Goal: Task Accomplishment & Management: Use online tool/utility

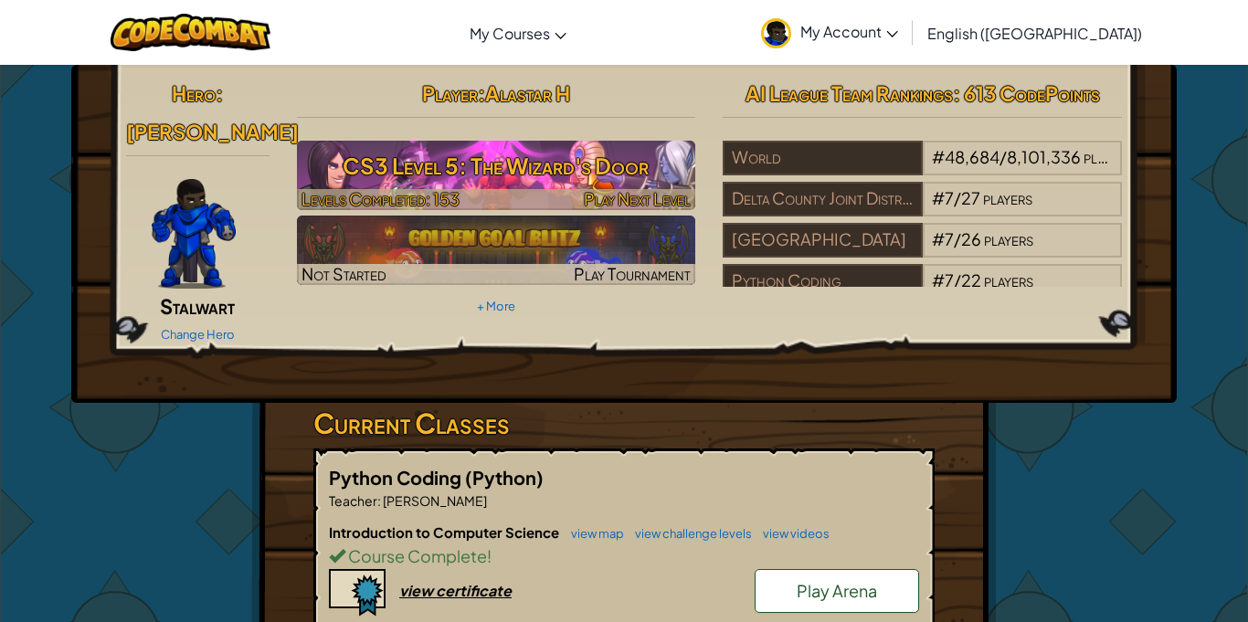
click at [482, 146] on h3 "CS3 Level 5: The Wizard's Door" at bounding box center [496, 165] width 399 height 41
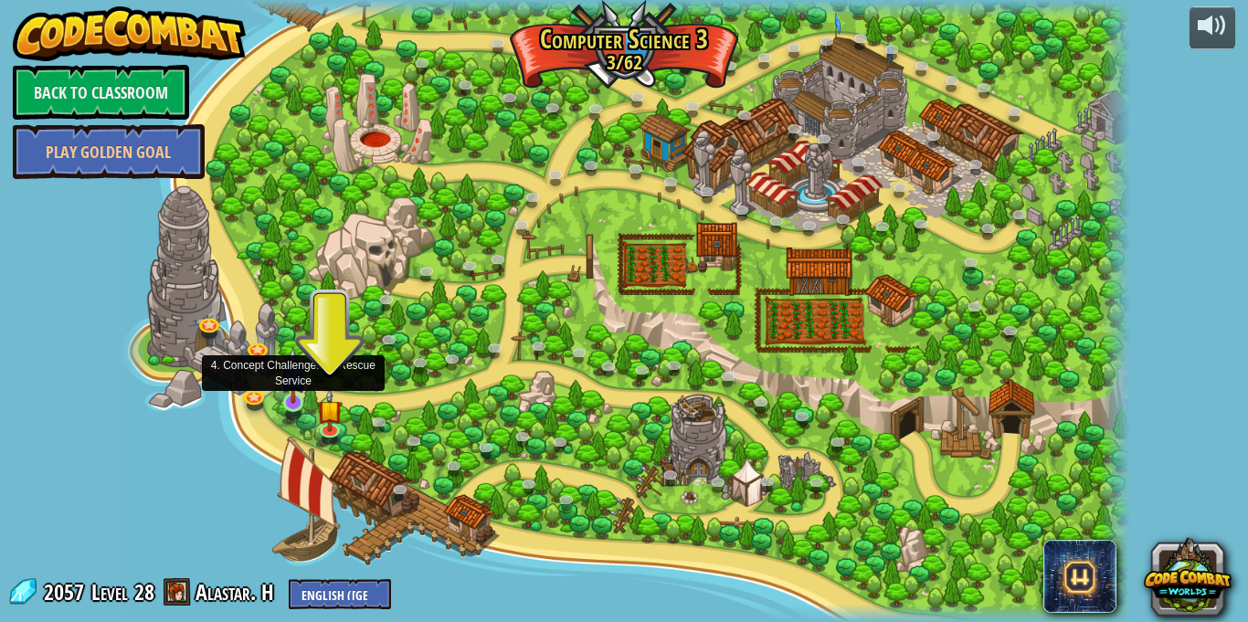
click at [293, 402] on img at bounding box center [293, 375] width 25 height 58
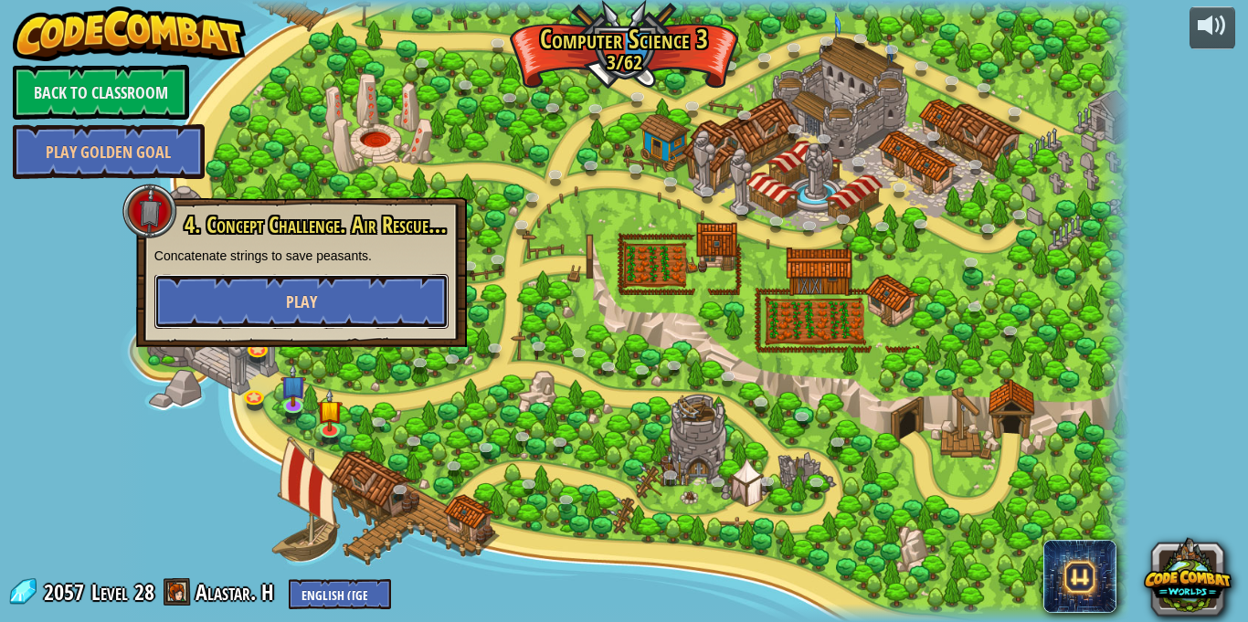
click at [268, 300] on button "Play" at bounding box center [301, 301] width 294 height 55
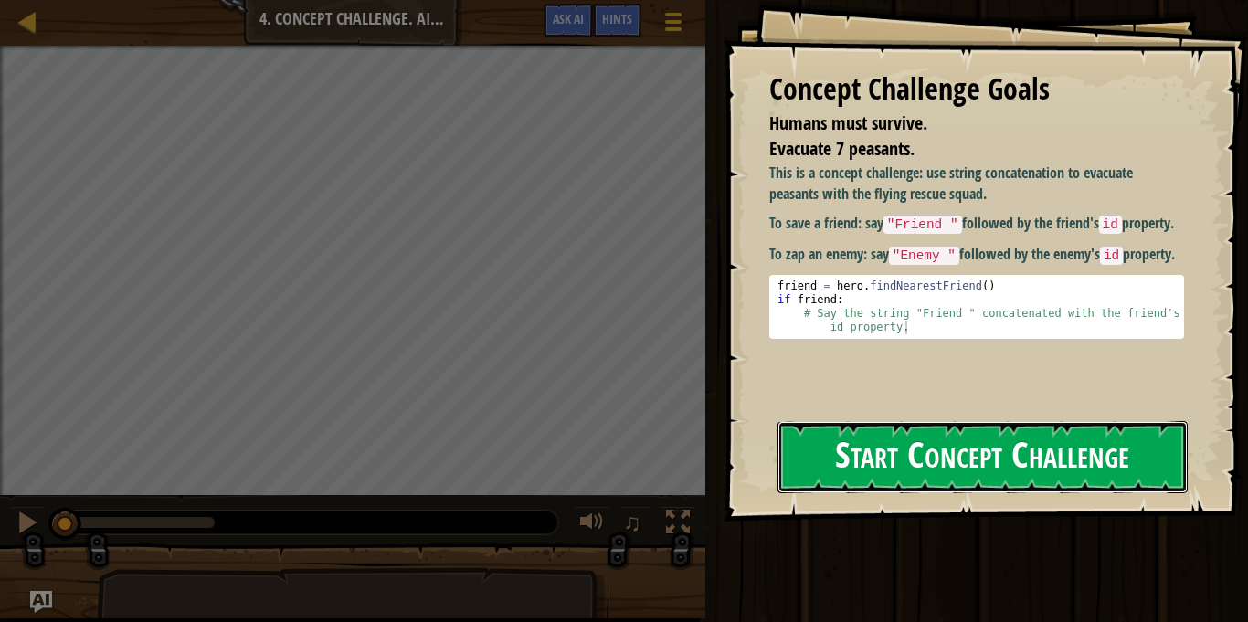
click at [898, 470] on button "Start Concept Challenge" at bounding box center [983, 457] width 410 height 72
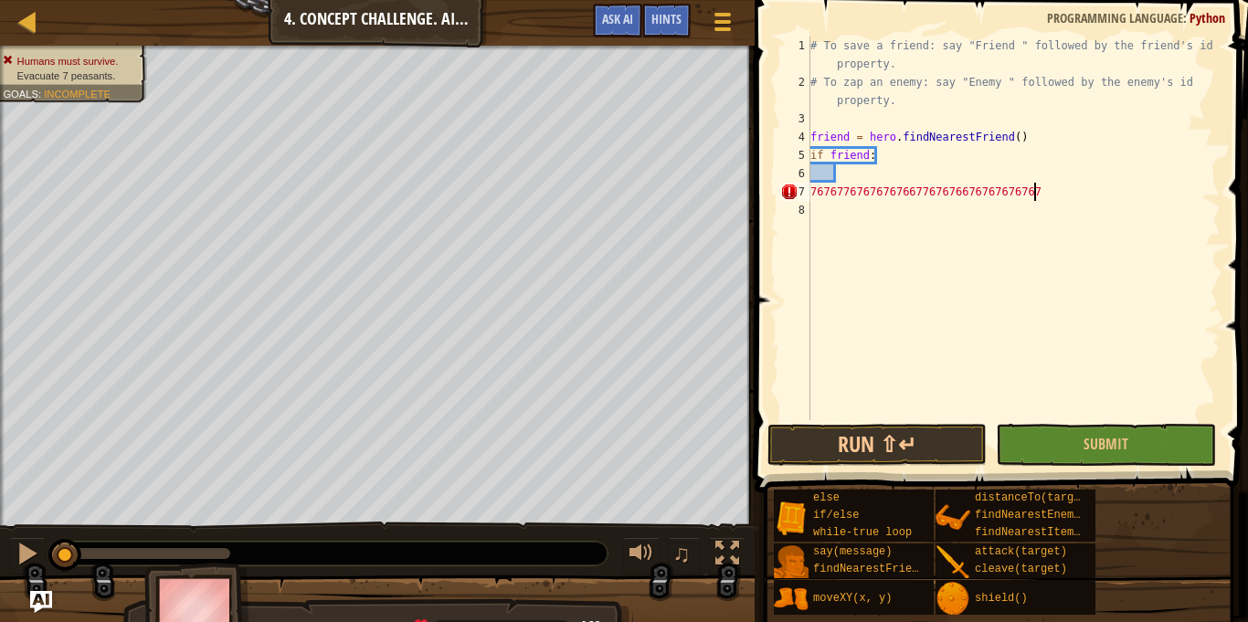
scroll to position [8, 33]
click at [921, 461] on button "Run ⇧↵" at bounding box center [877, 445] width 219 height 42
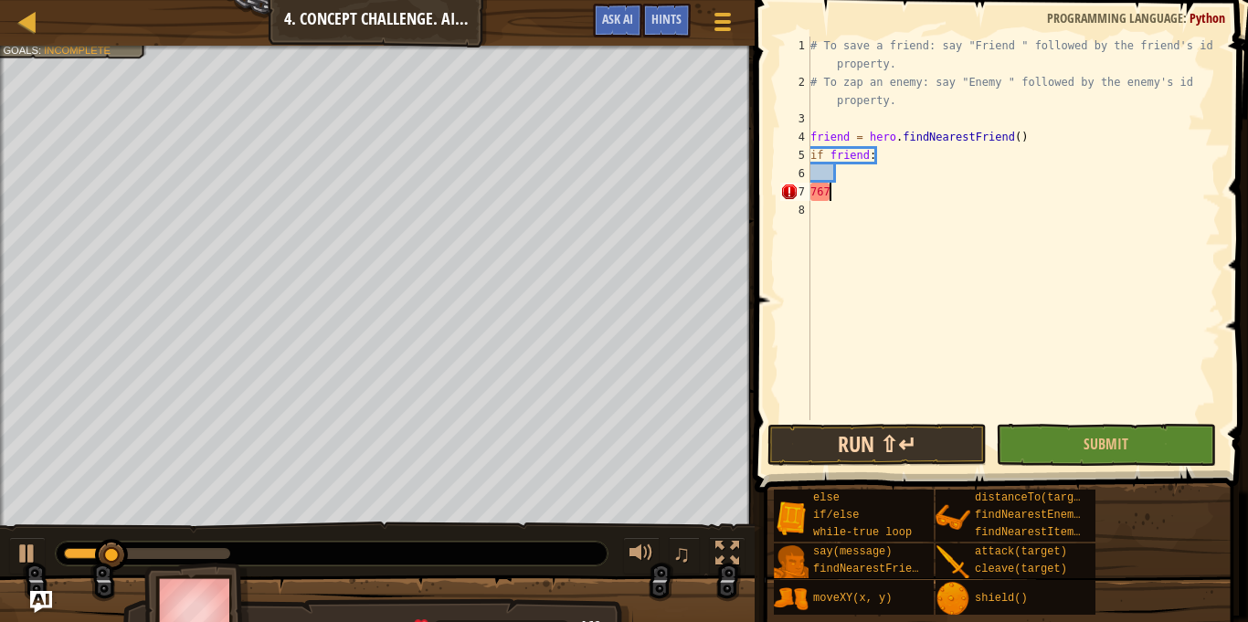
scroll to position [8, 1]
type textarea "7"
click at [1221, 613] on div "else if/else while-true loop say(message) findNearestFriend() moveXY(x, y) dist…" at bounding box center [1004, 552] width 462 height 127
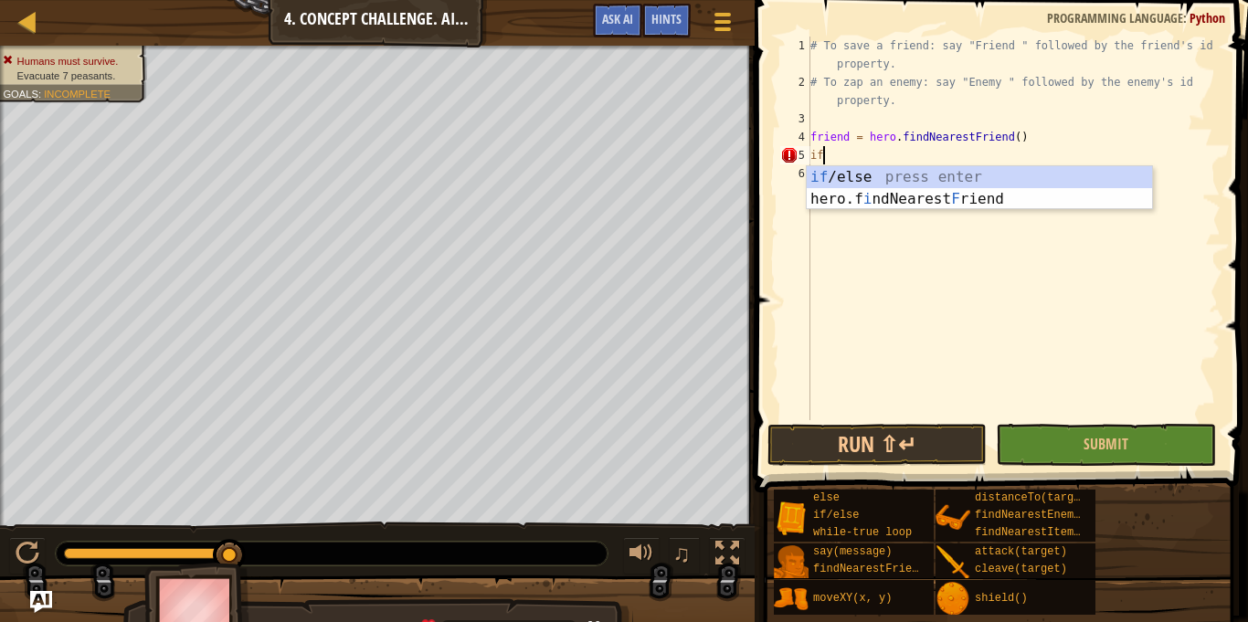
type textarea "i"
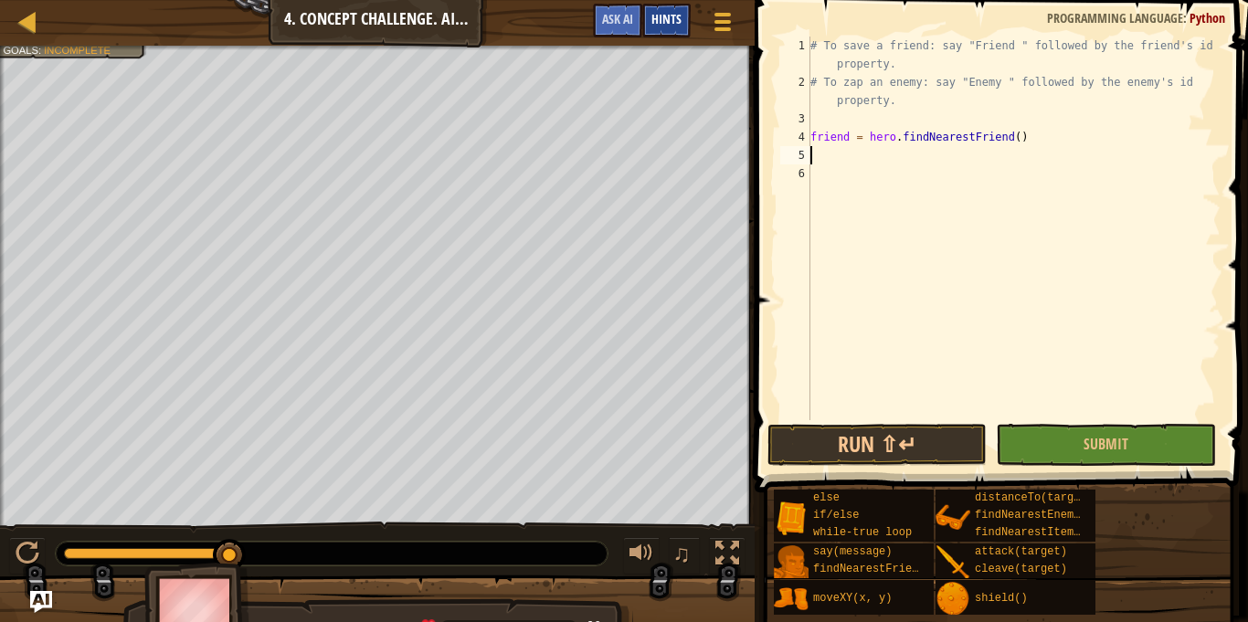
click at [661, 18] on span "Hints" at bounding box center [667, 18] width 30 height 17
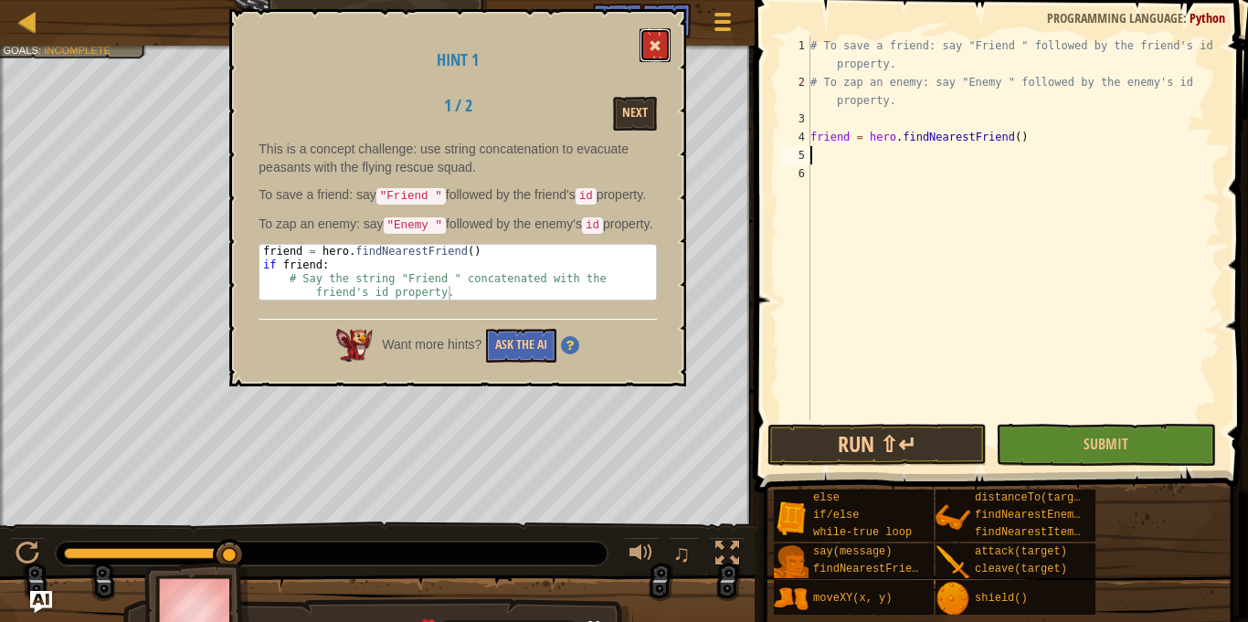
click at [652, 45] on span at bounding box center [655, 45] width 13 height 13
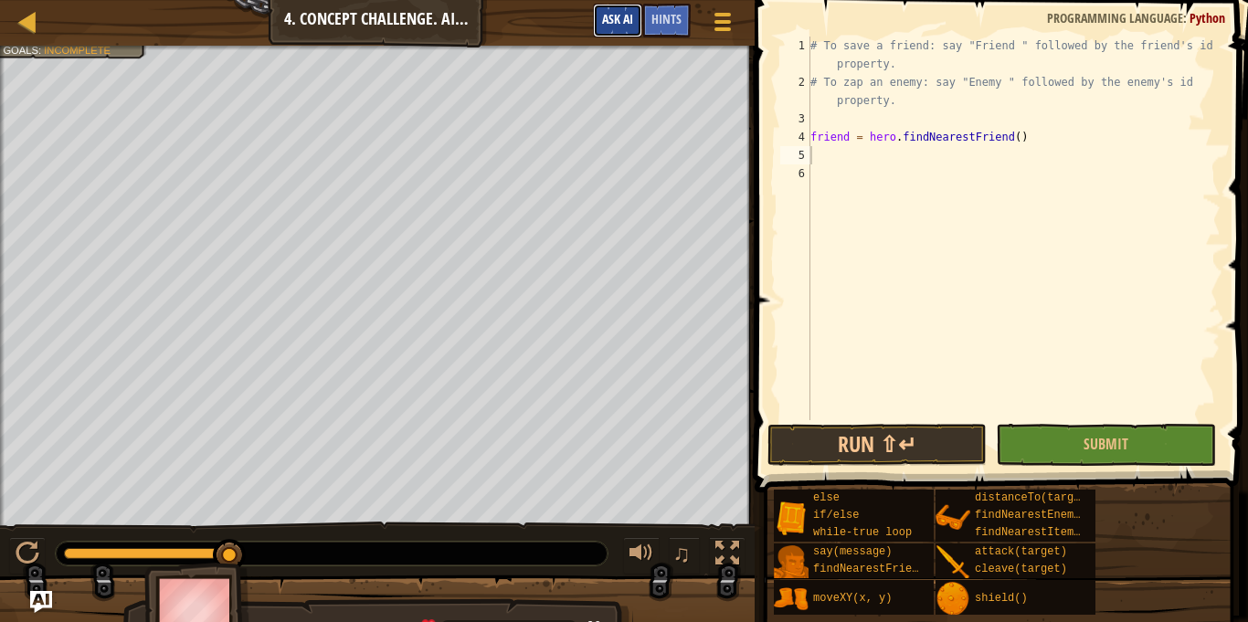
click at [608, 21] on span "Ask AI" at bounding box center [617, 18] width 31 height 17
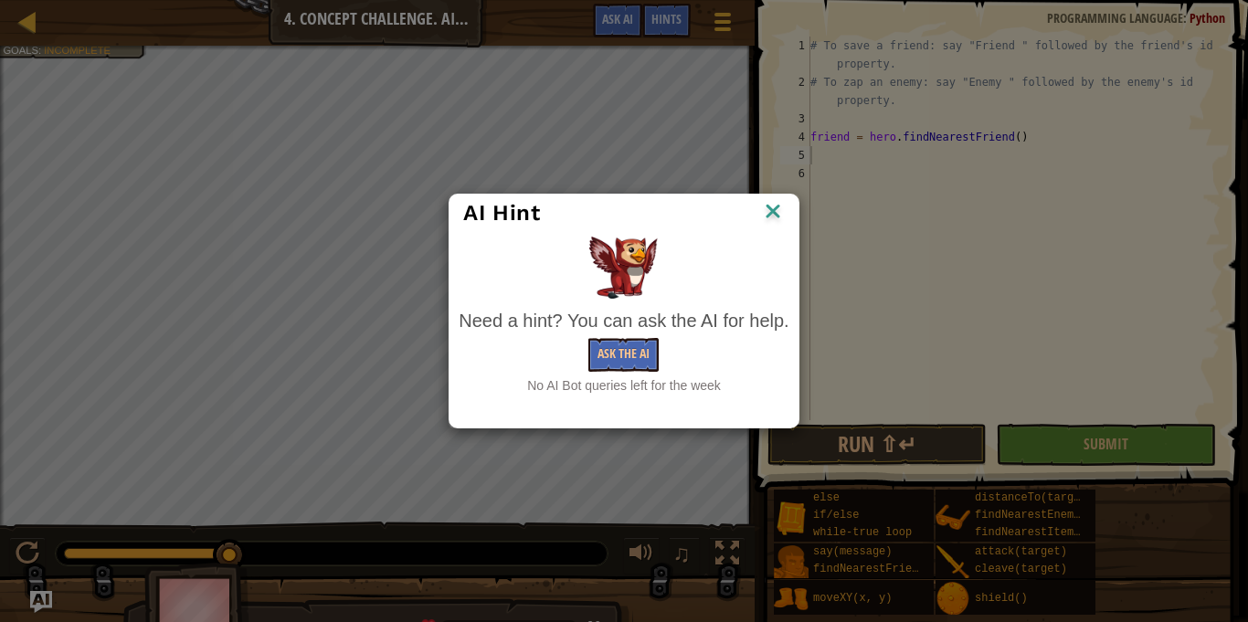
click at [771, 225] on img at bounding box center [773, 212] width 24 height 27
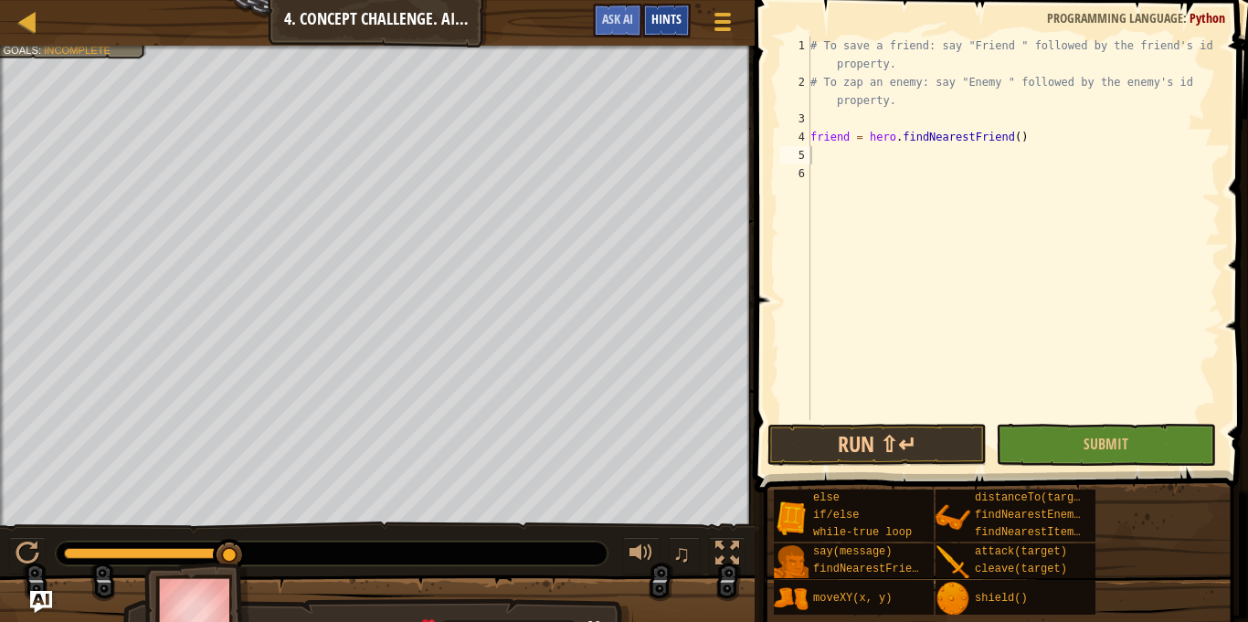
click at [662, 16] on span "Hints" at bounding box center [667, 18] width 30 height 17
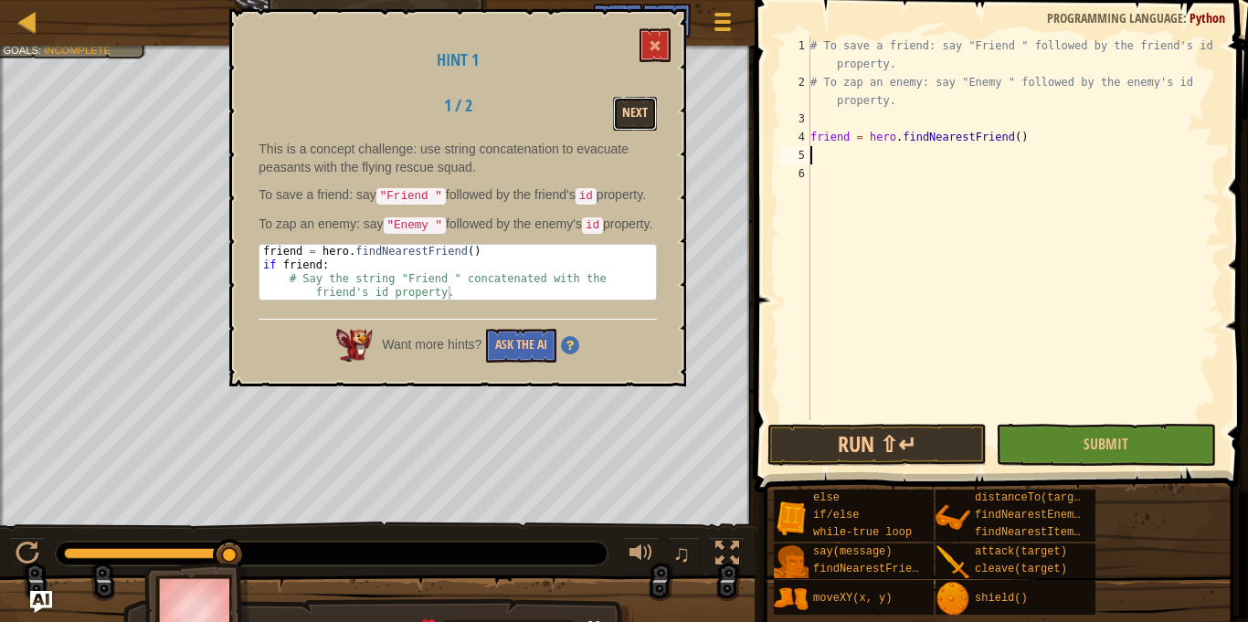
click at [648, 97] on button "Next" at bounding box center [635, 114] width 44 height 34
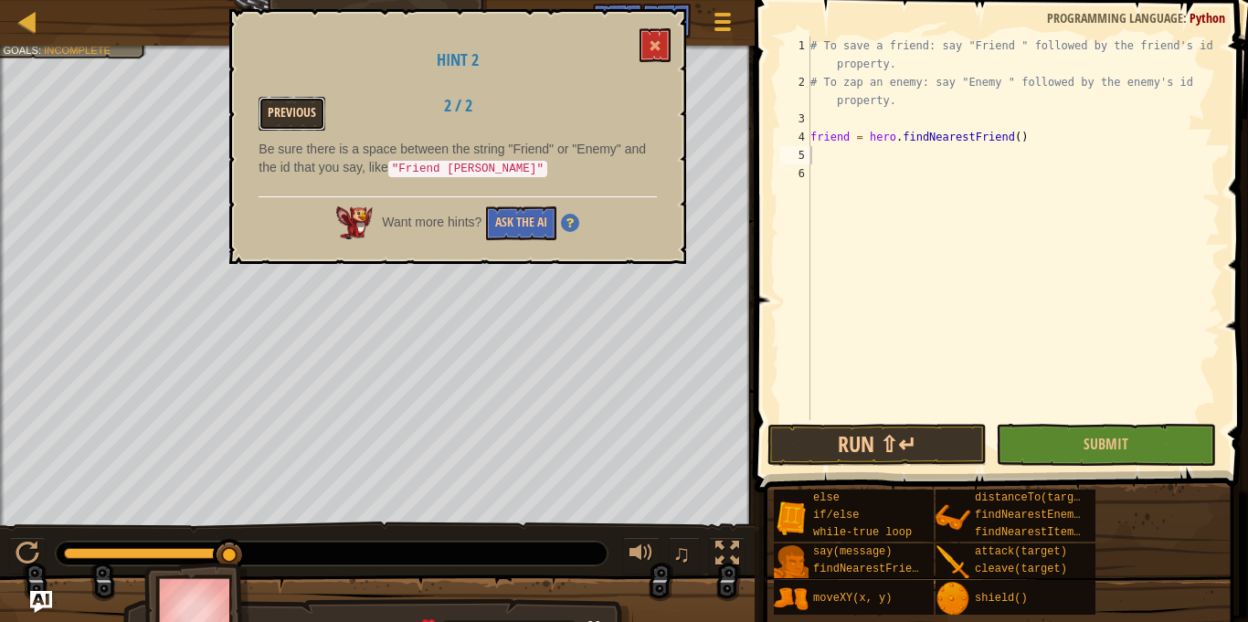
click at [274, 111] on button "Previous" at bounding box center [292, 114] width 67 height 34
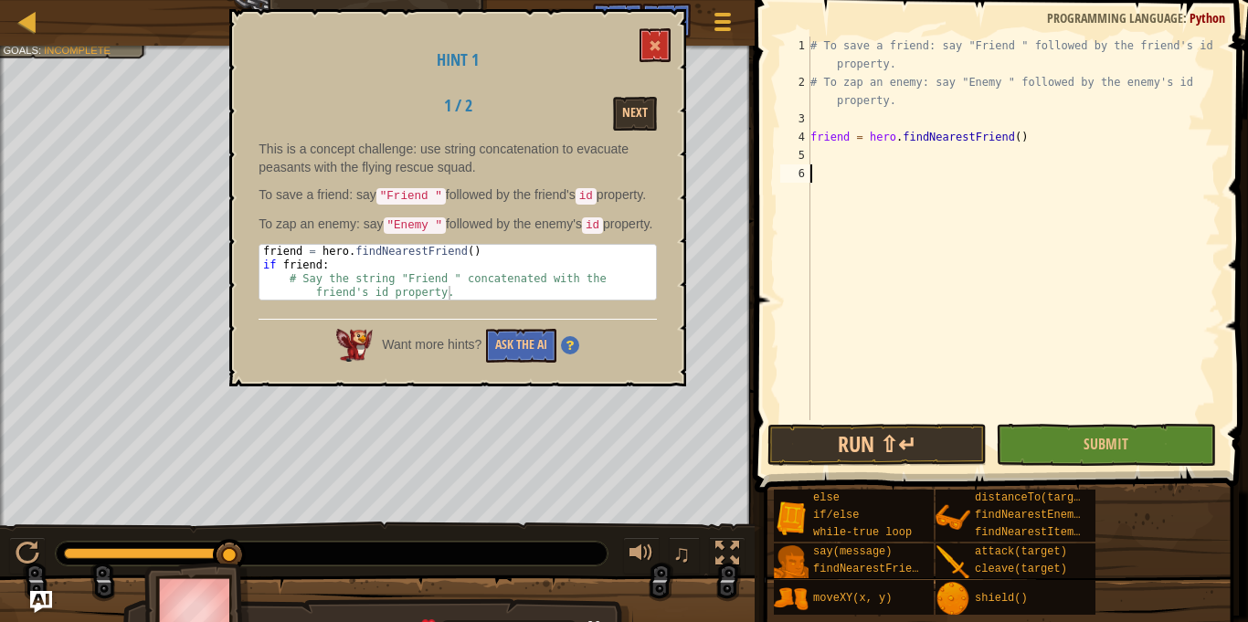
click at [846, 172] on div "# To save a friend: say "Friend " followed by the friend's id property. # To za…" at bounding box center [1014, 256] width 414 height 439
click at [815, 158] on div "# To save a friend: say "Friend " followed by the friend's id property. # To za…" at bounding box center [1014, 256] width 414 height 439
type textarea "if friend:"
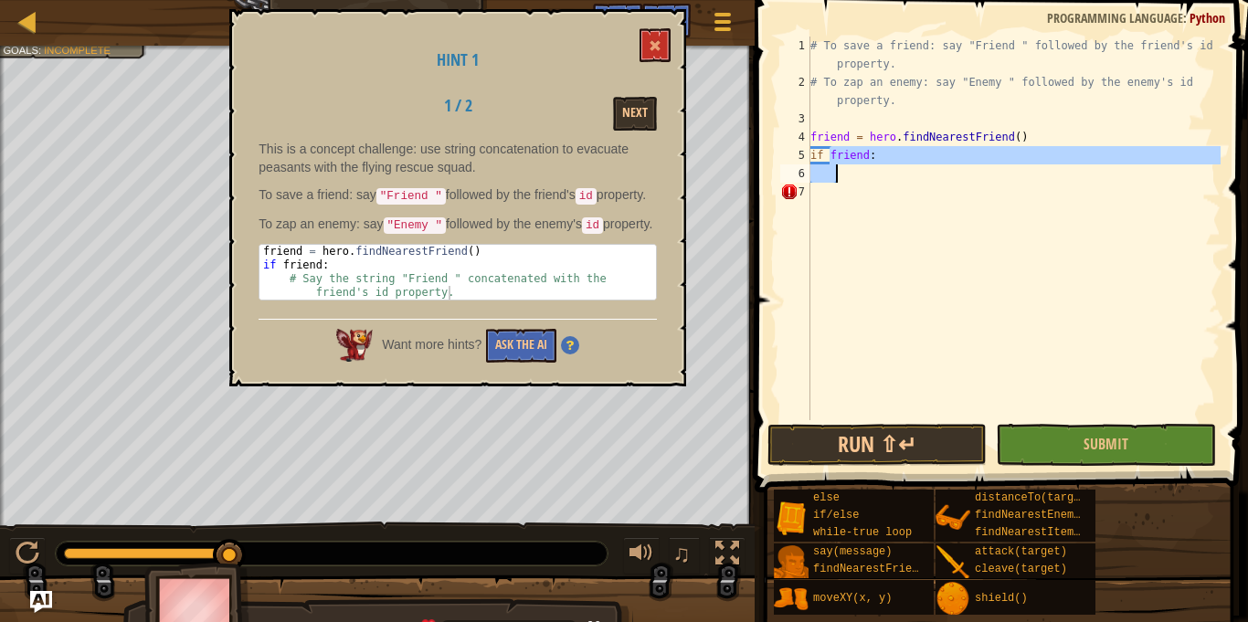
click at [875, 190] on div "# To save a friend: say "Friend " followed by the friend's id property. # To za…" at bounding box center [1014, 256] width 414 height 439
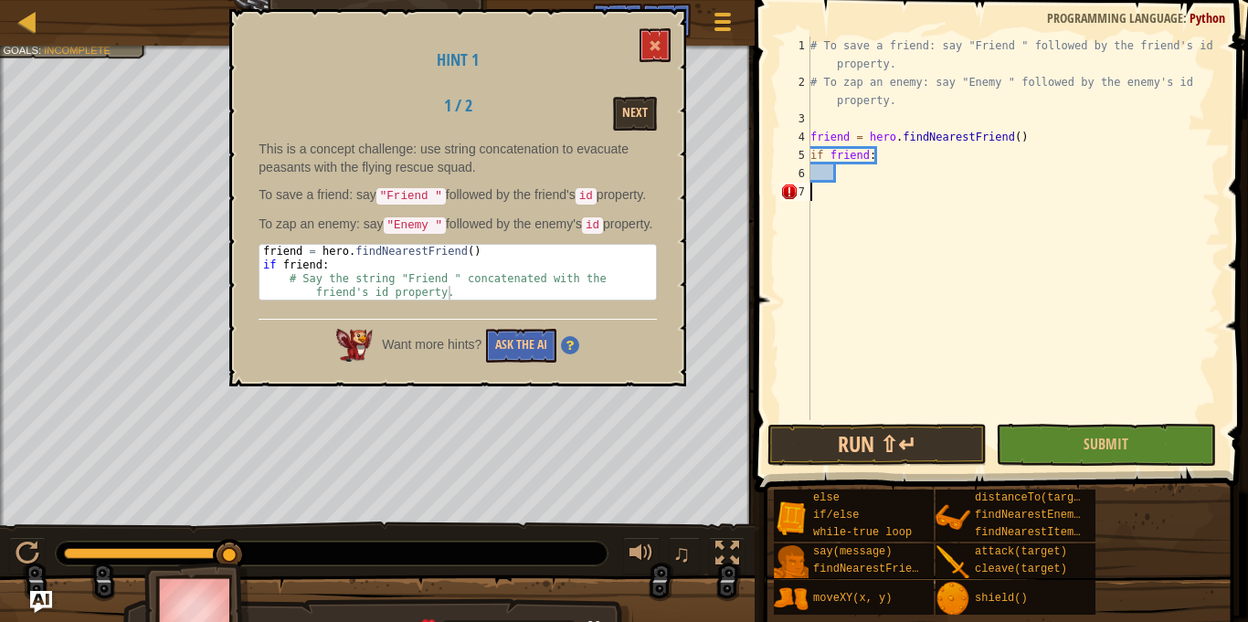
click at [875, 177] on div "# To save a friend: say "Friend " followed by the friend's id property. # To za…" at bounding box center [1014, 256] width 414 height 439
click at [659, 37] on button at bounding box center [655, 45] width 31 height 34
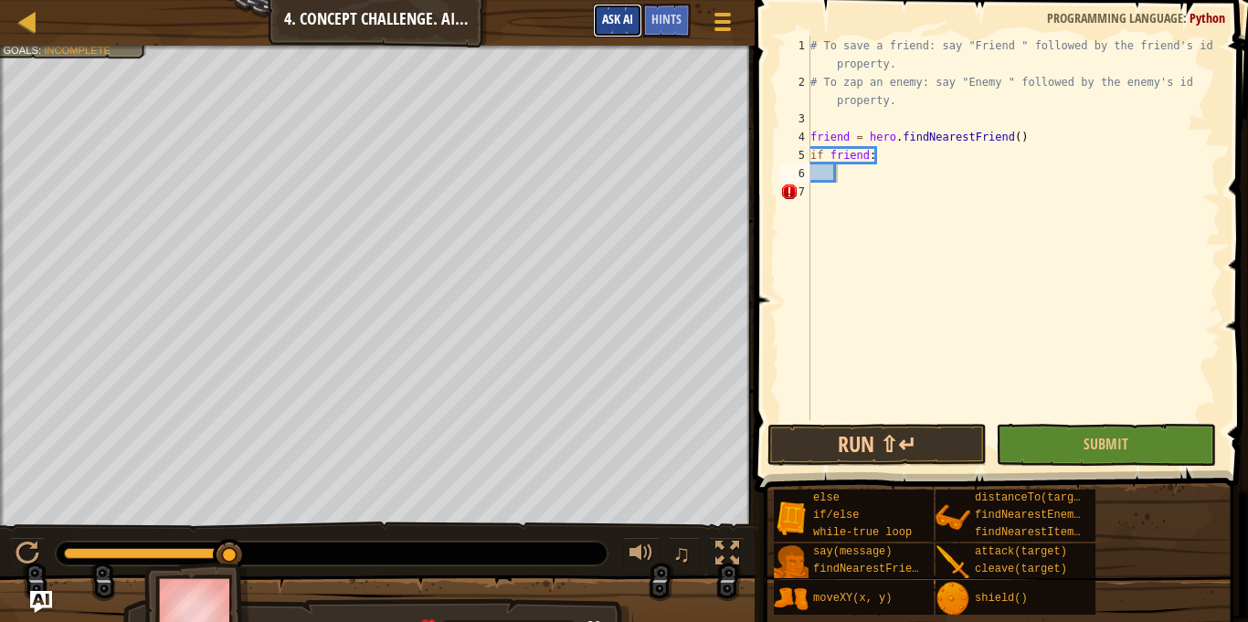
click at [615, 17] on span "Ask AI" at bounding box center [617, 18] width 31 height 17
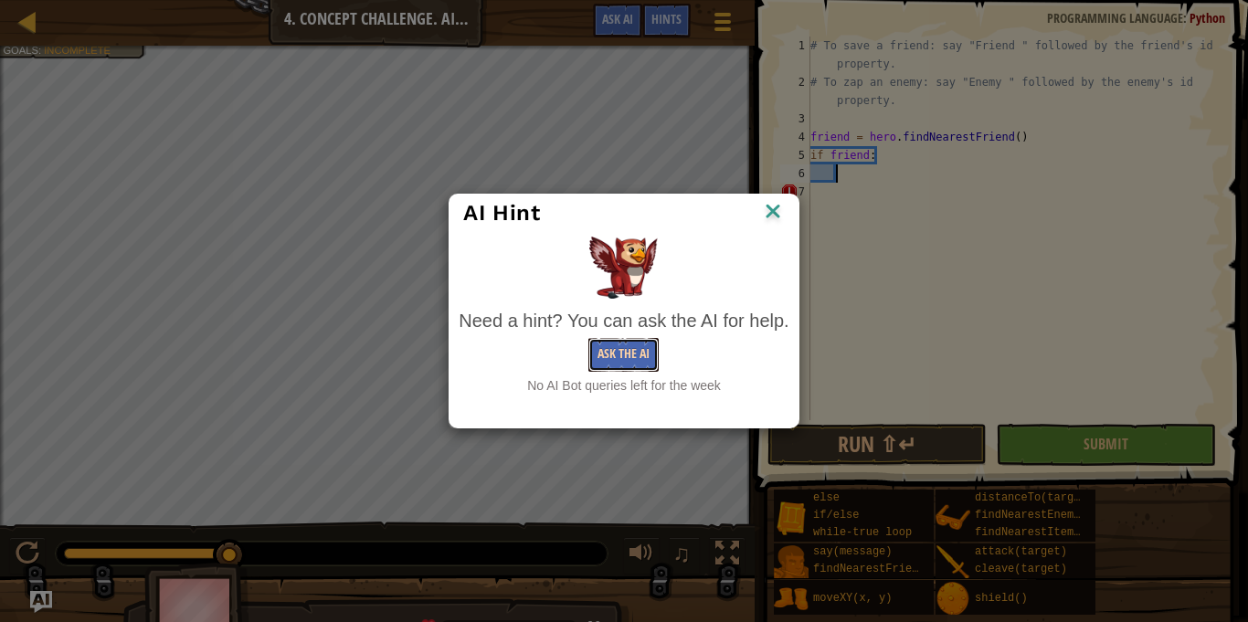
click at [632, 368] on button "Ask the AI" at bounding box center [624, 355] width 70 height 34
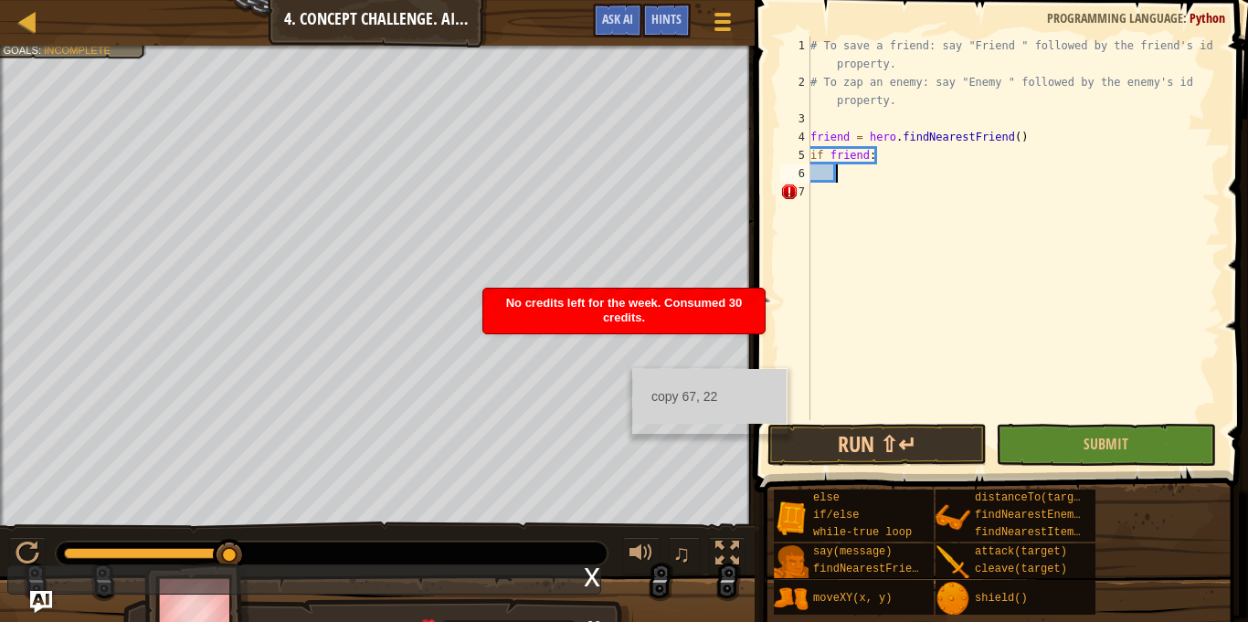
click at [633, 369] on ul "copy 67, 22" at bounding box center [710, 396] width 154 height 55
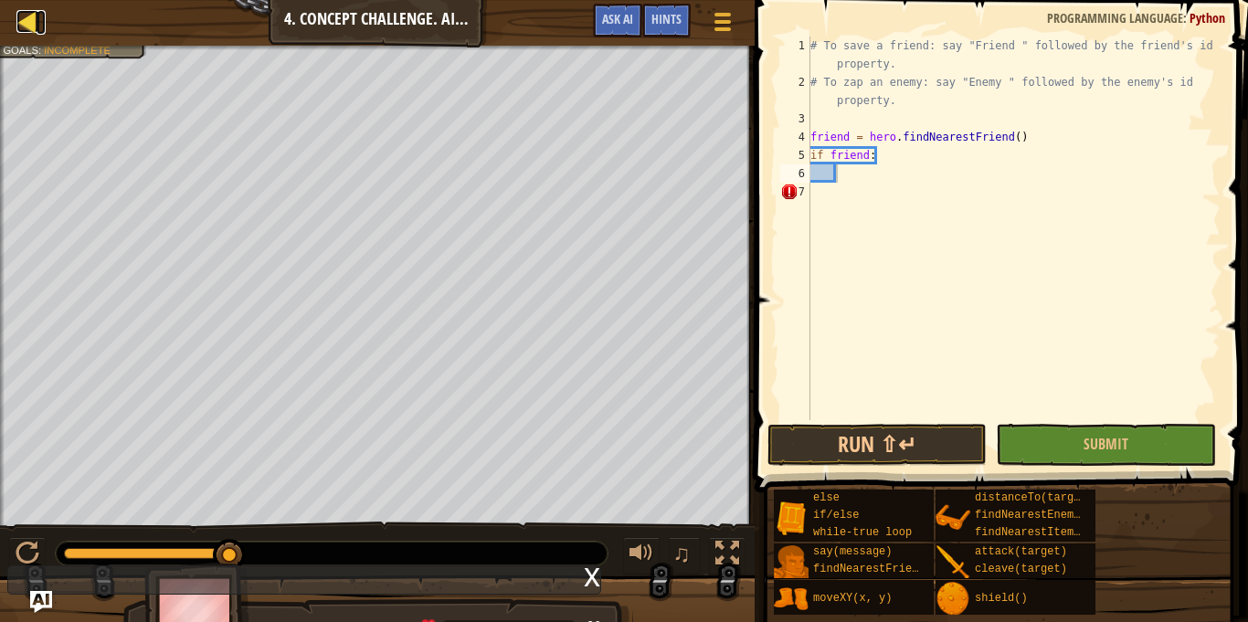
click at [22, 27] on div at bounding box center [27, 21] width 23 height 23
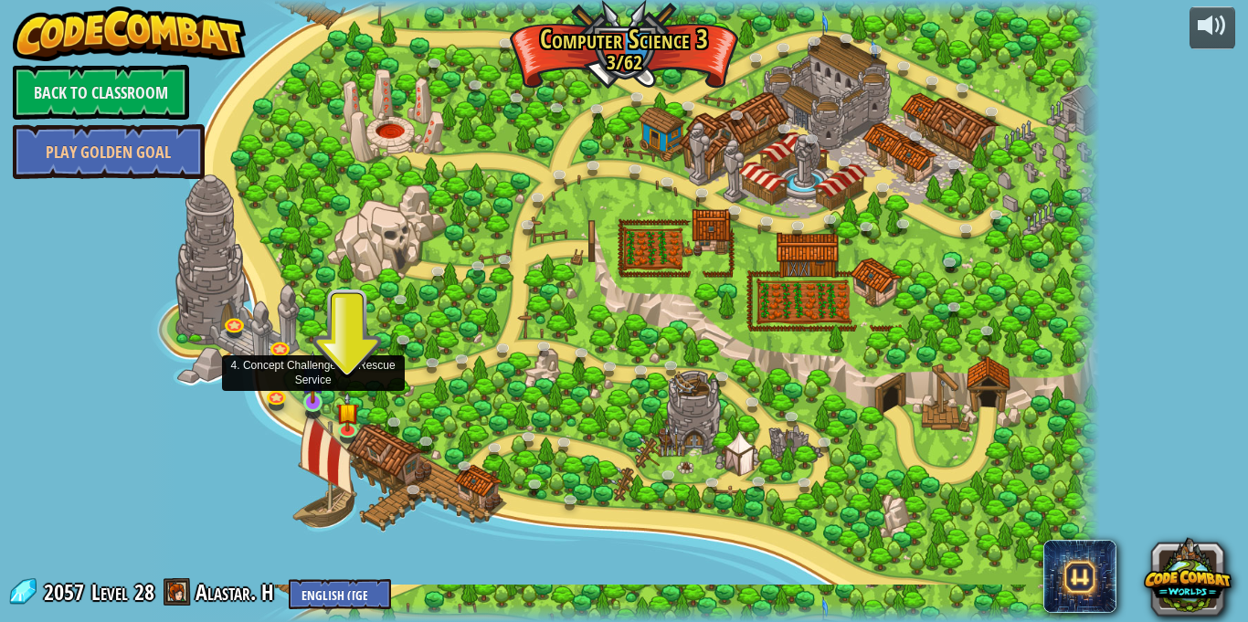
click at [315, 399] on img at bounding box center [313, 377] width 23 height 53
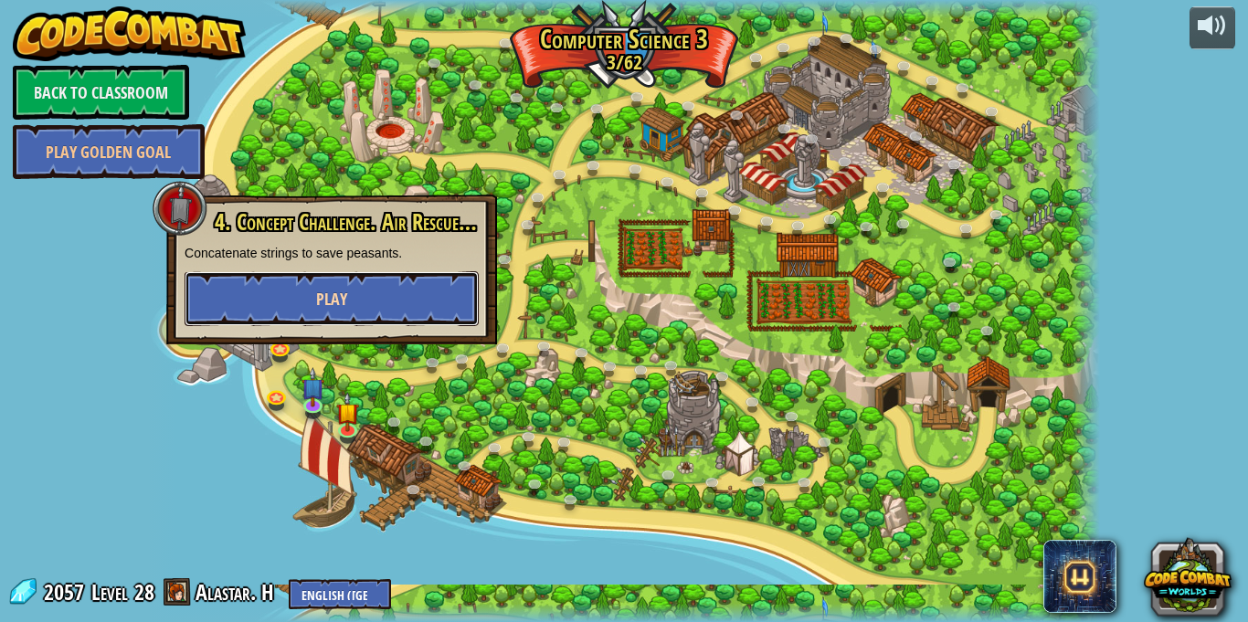
click at [282, 282] on button "Play" at bounding box center [332, 298] width 294 height 55
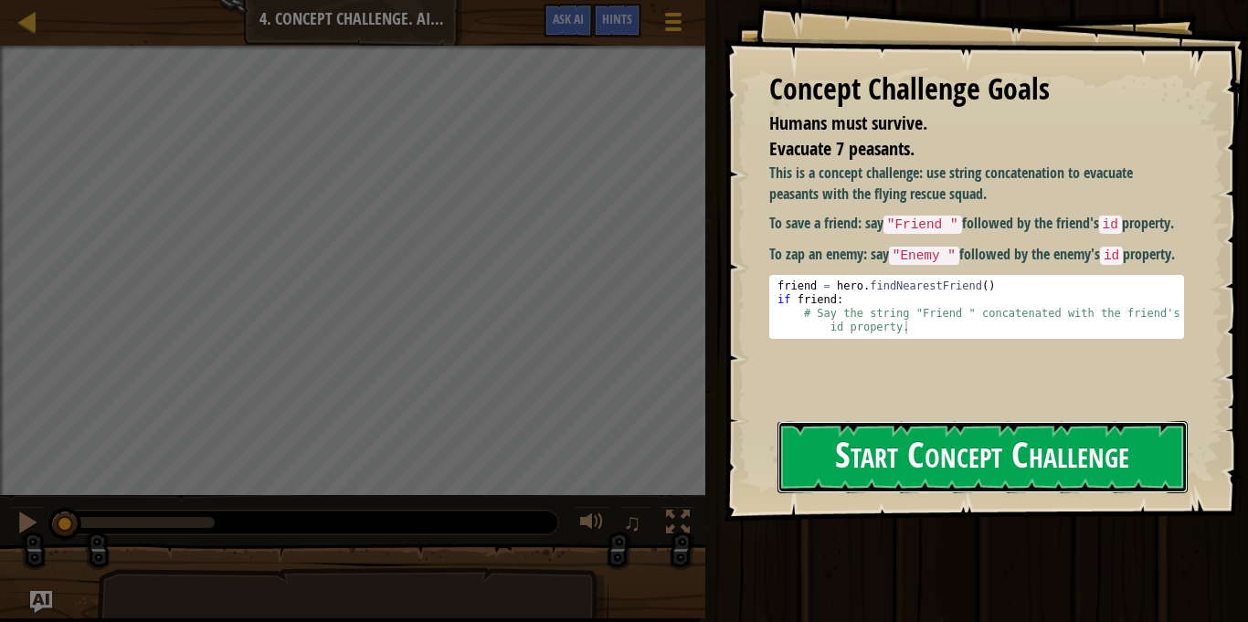
click at [1049, 467] on button "Start Concept Challenge" at bounding box center [983, 457] width 410 height 72
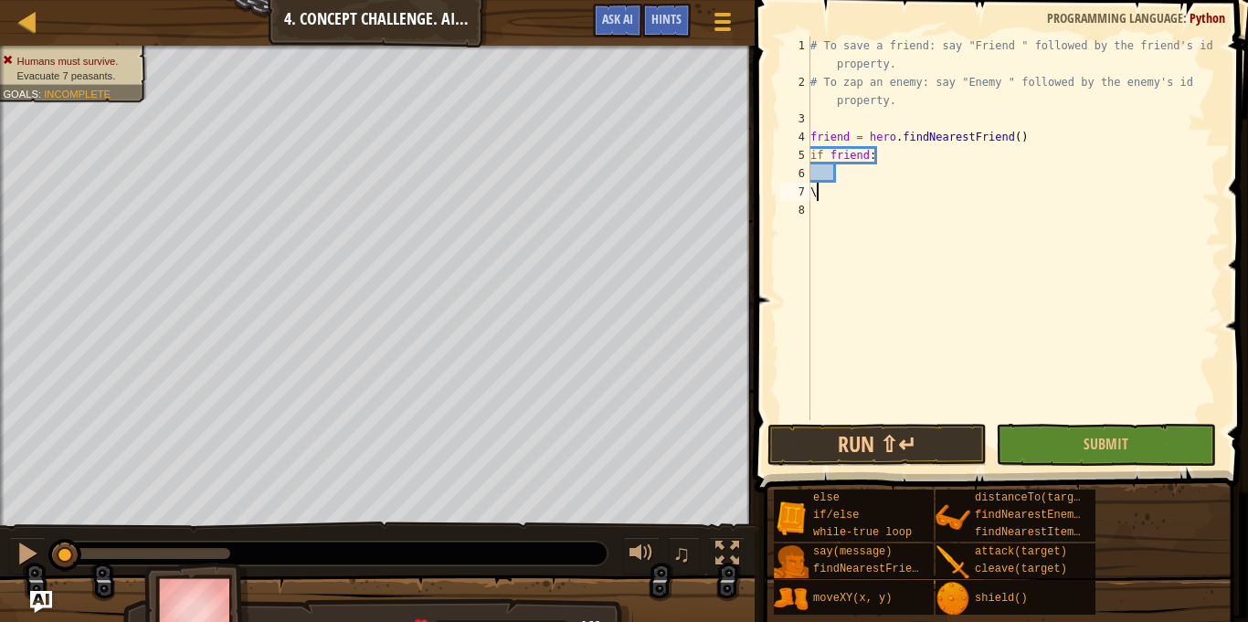
scroll to position [8, 1]
type textarea "\"
click at [837, 173] on div "# To save a friend: say "Friend " followed by the friend's id property. # To za…" at bounding box center [1014, 256] width 414 height 439
